Goal: Register for event/course

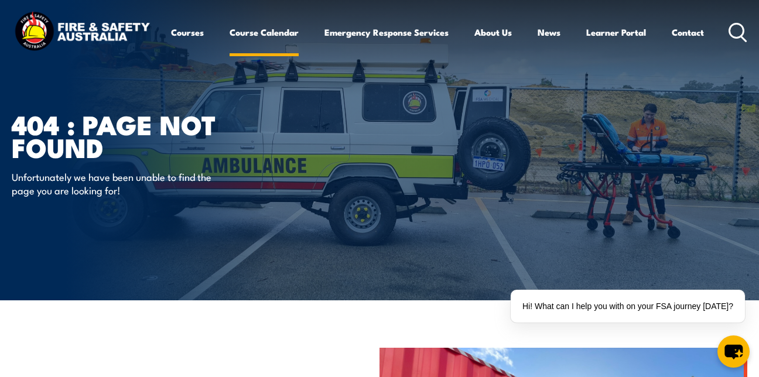
click at [242, 33] on link "Course Calendar" at bounding box center [264, 32] width 69 height 28
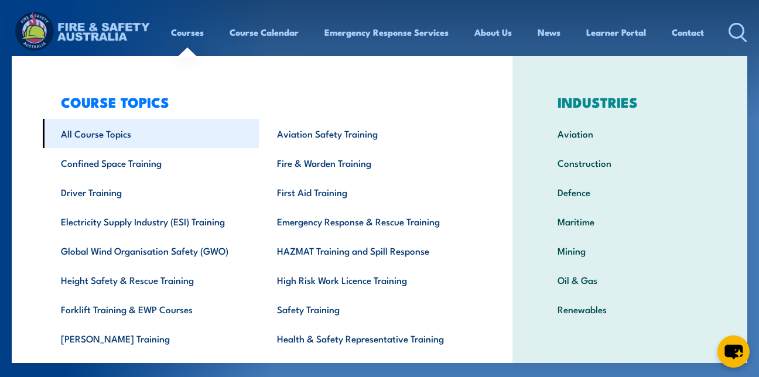
click at [101, 134] on link "All Course Topics" at bounding box center [151, 133] width 216 height 29
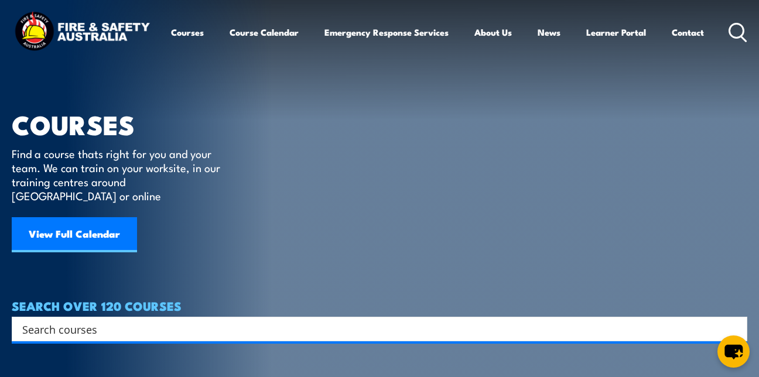
click at [266, 320] on input "Search input" at bounding box center [371, 329] width 699 height 18
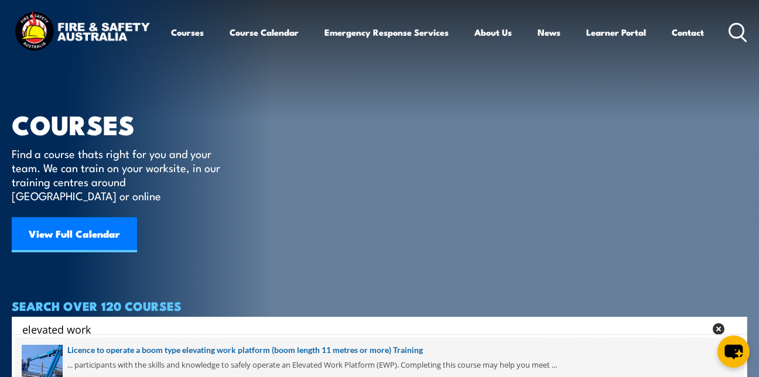
type input "elevated work"
click at [242, 348] on span at bounding box center [379, 364] width 728 height 55
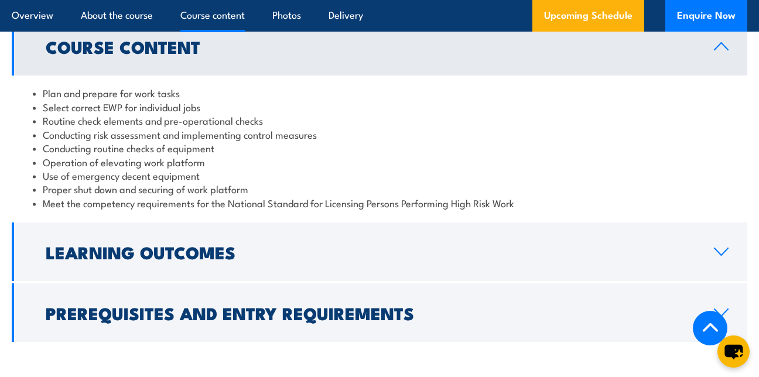
scroll to position [1199, 0]
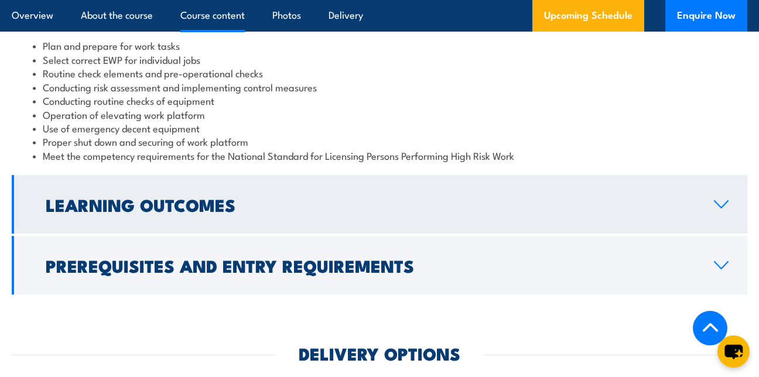
click at [723, 201] on icon at bounding box center [721, 204] width 16 height 9
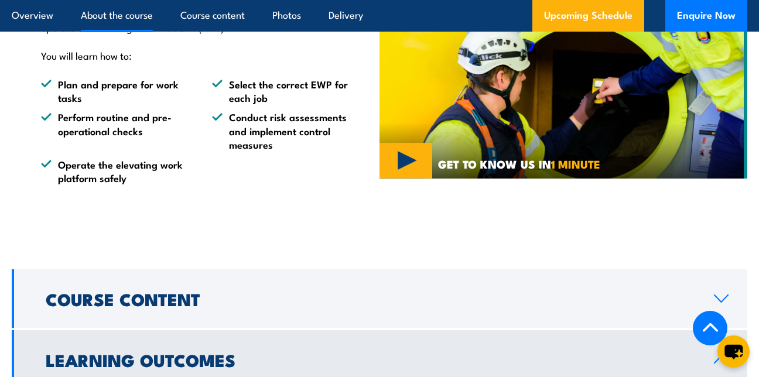
scroll to position [853, 0]
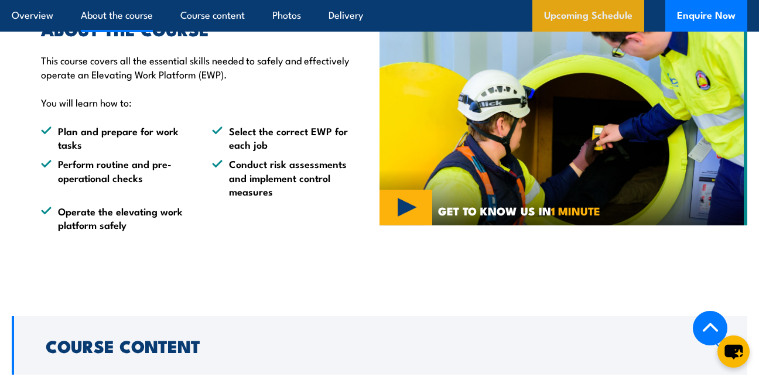
click at [610, 13] on link "Upcoming Schedule" at bounding box center [588, 16] width 112 height 32
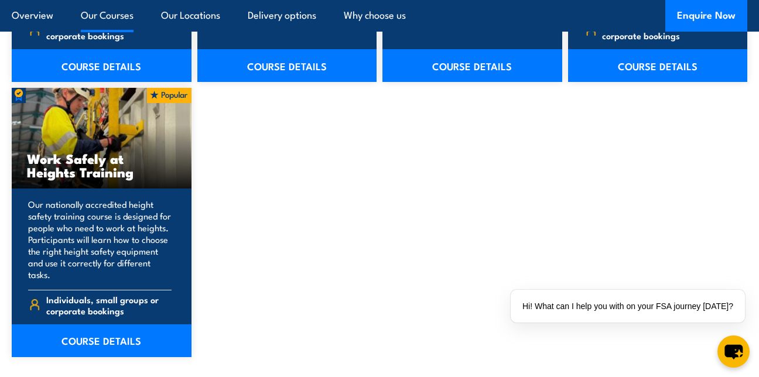
scroll to position [1486, 0]
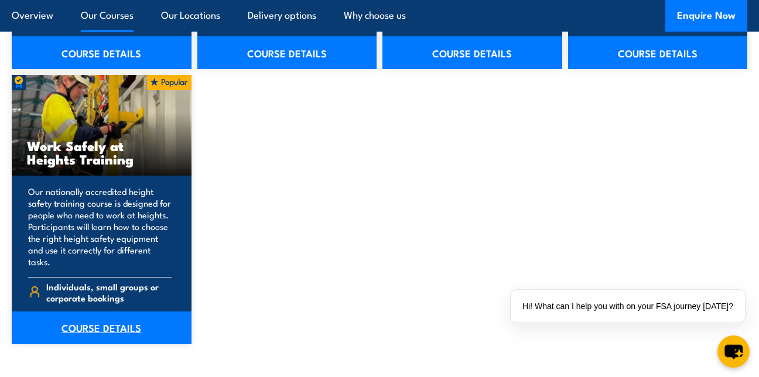
click at [86, 314] on link "COURSE DETAILS" at bounding box center [102, 328] width 180 height 33
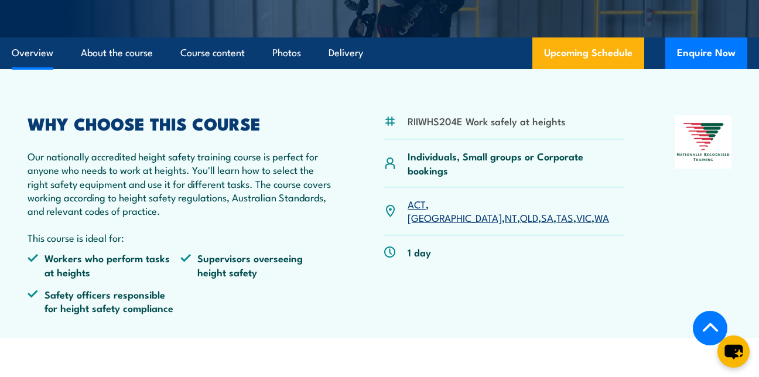
scroll to position [280, 0]
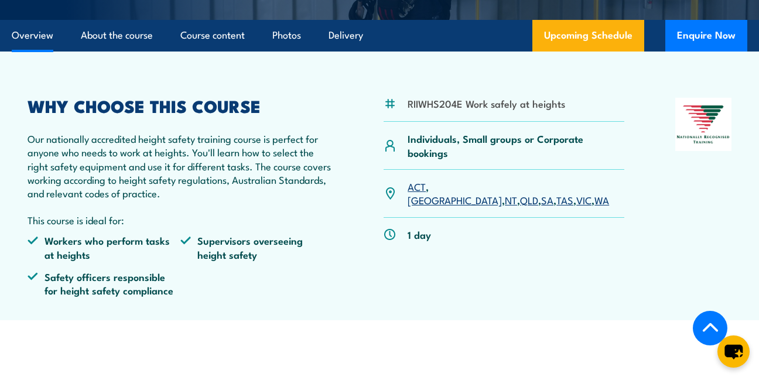
click at [520, 193] on link "QLD" at bounding box center [529, 200] width 18 height 14
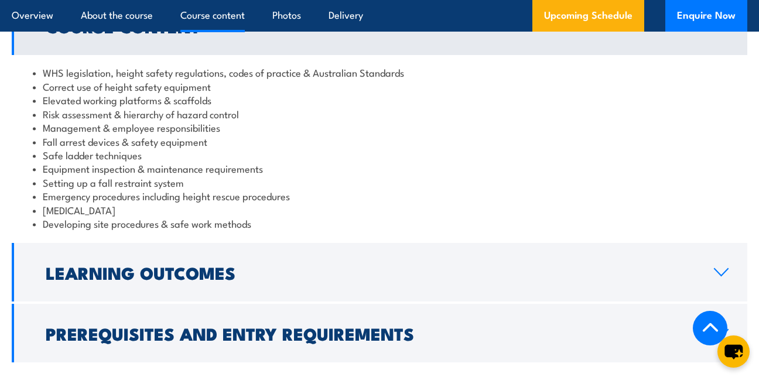
scroll to position [1048, 0]
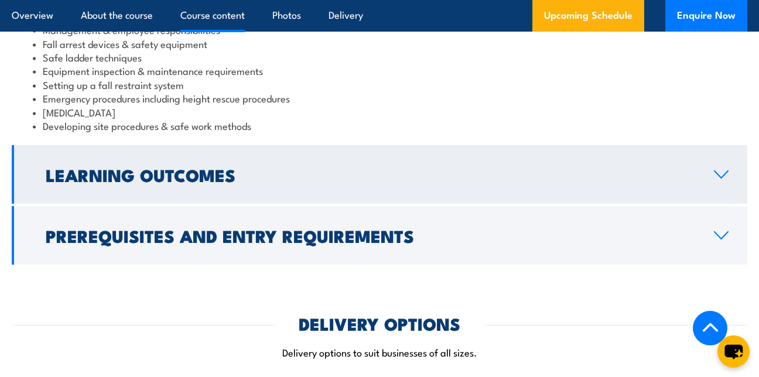
click at [719, 174] on icon at bounding box center [721, 174] width 16 height 9
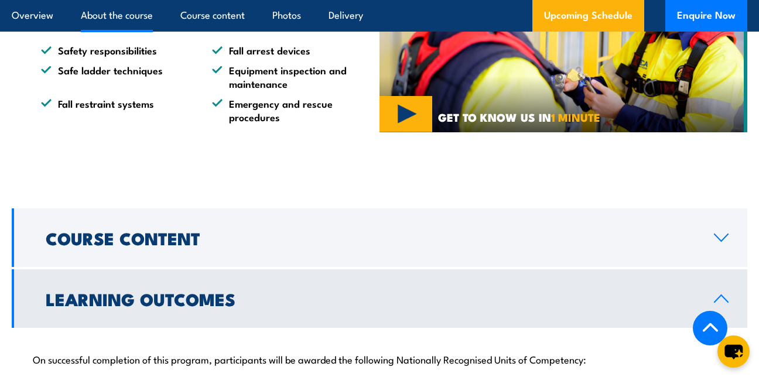
scroll to position [765, 0]
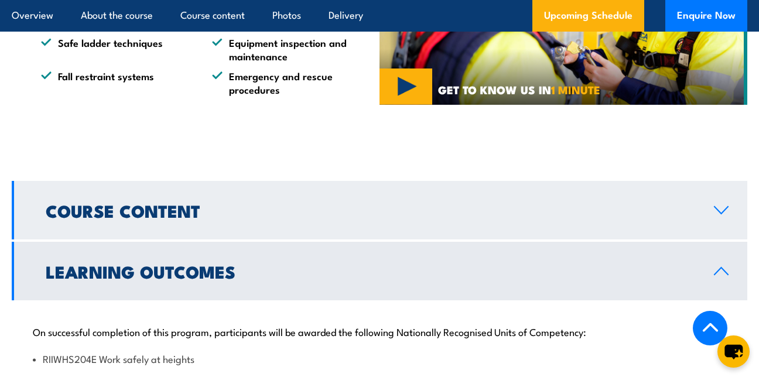
click at [718, 212] on icon at bounding box center [721, 210] width 16 height 9
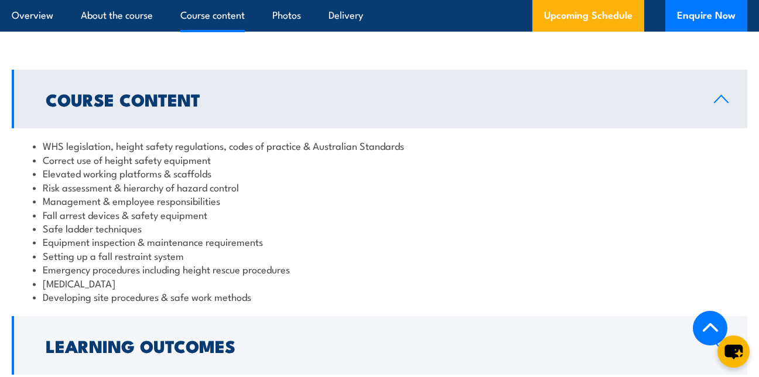
scroll to position [884, 0]
